Goal: Transaction & Acquisition: Book appointment/travel/reservation

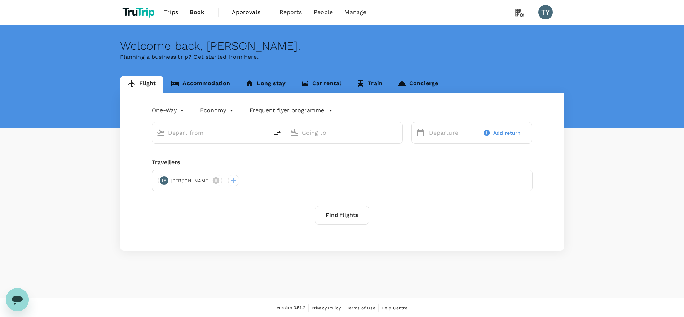
type input "roundtrip"
type input "Singapore Changi (SIN)"
type input "Hong Kong Intl (HKG)"
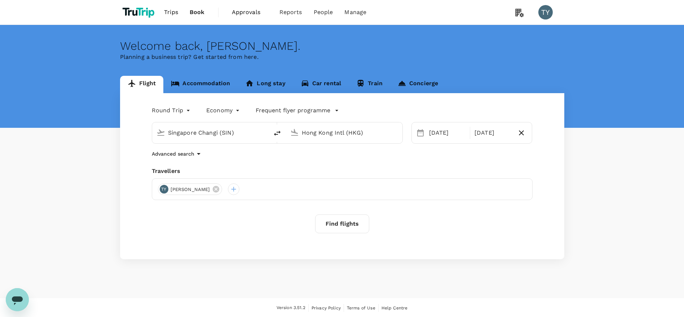
click at [25, 192] on div "Flight Accommodation Long stay Car rental Train Concierge Round Trip roundtrip …" at bounding box center [342, 167] width 684 height 183
click at [32, 196] on div "Flight Accommodation Long stay Car rental Train Concierge Round Trip roundtrip …" at bounding box center [342, 167] width 684 height 183
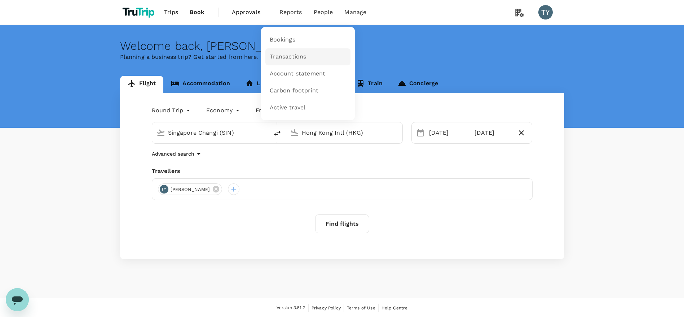
click at [291, 53] on span "Transactions" at bounding box center [288, 57] width 37 height 8
